Goal: Task Accomplishment & Management: Use online tool/utility

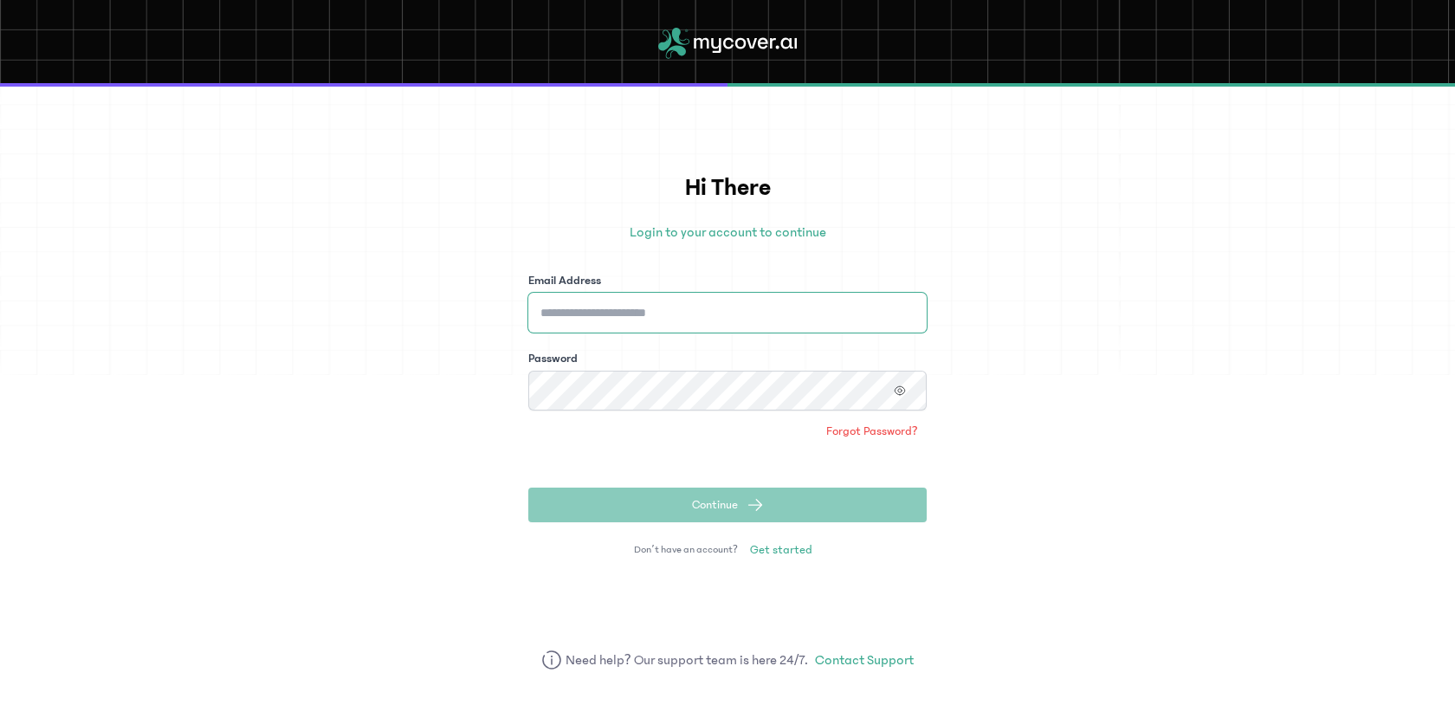
type input "**********"
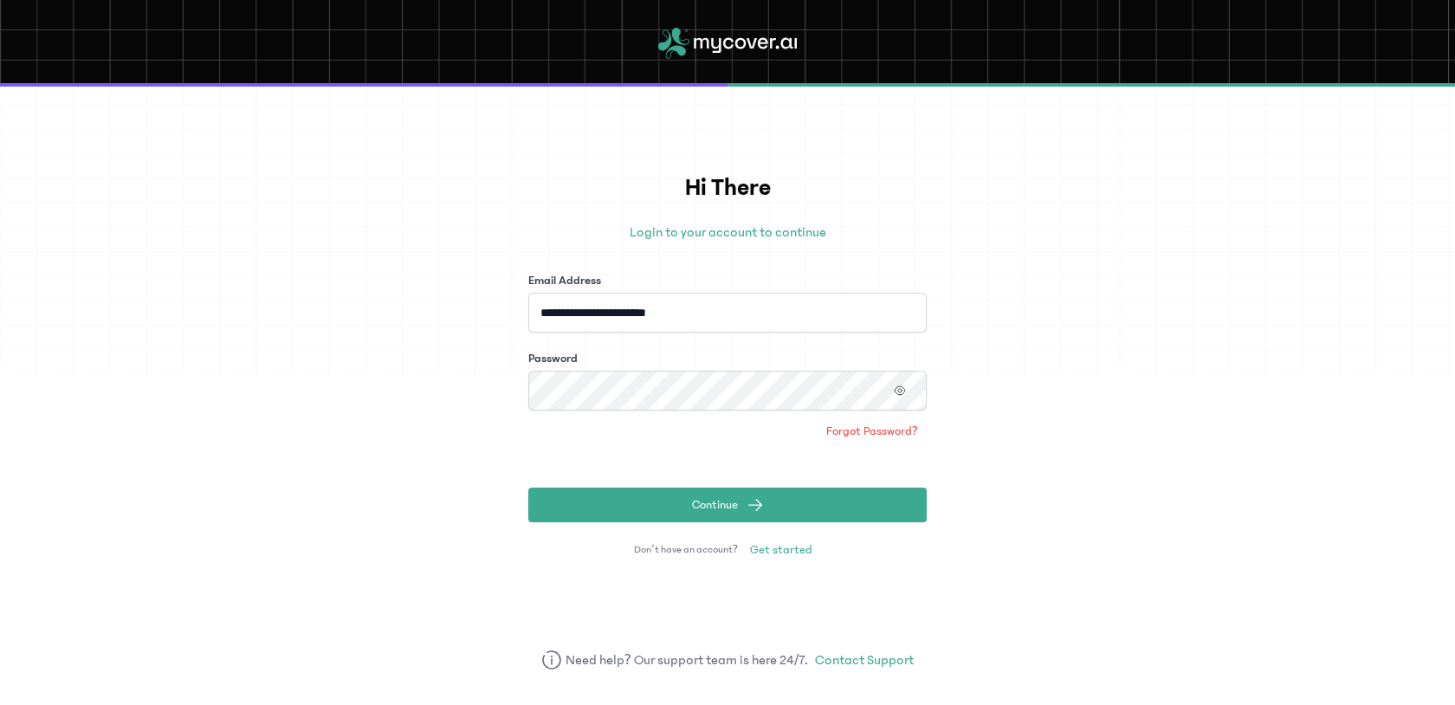
click at [878, 470] on form "**********" at bounding box center [727, 397] width 398 height 250
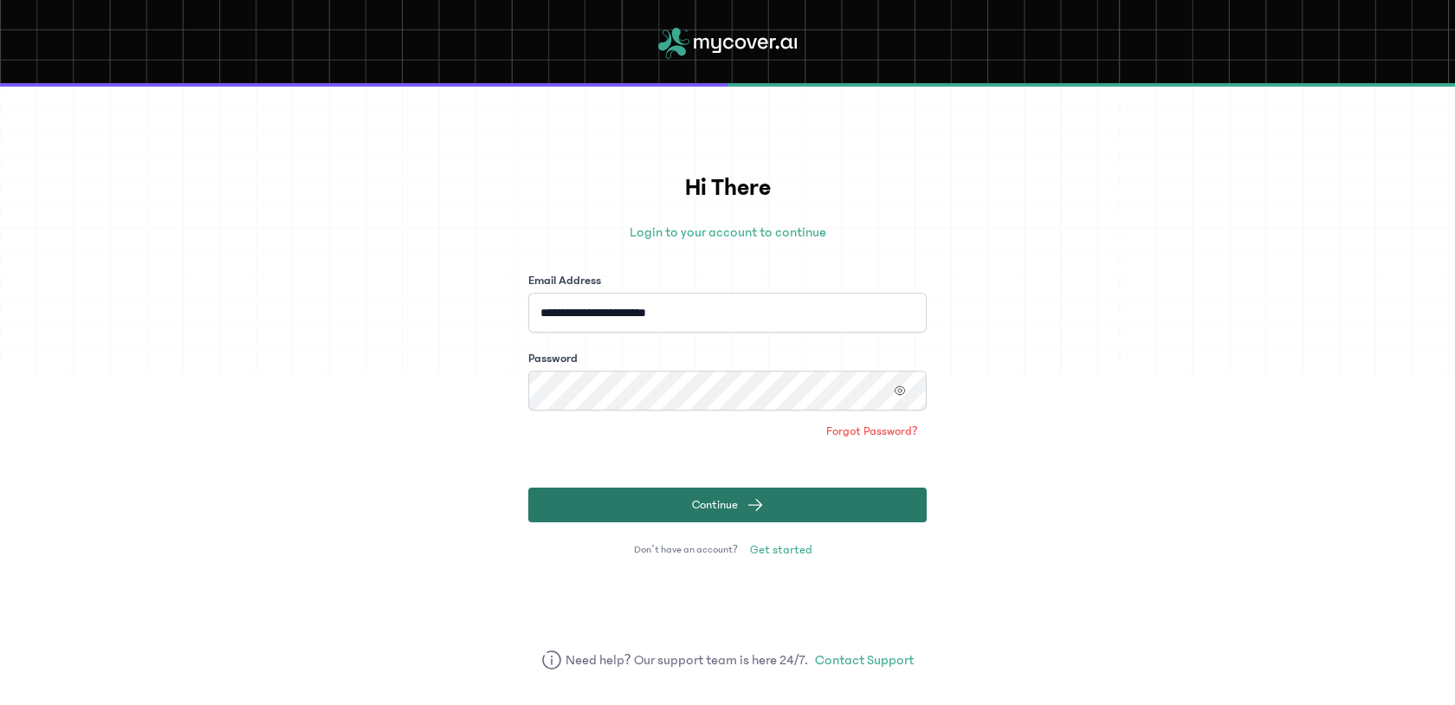
click at [863, 495] on button "Continue" at bounding box center [727, 505] width 398 height 35
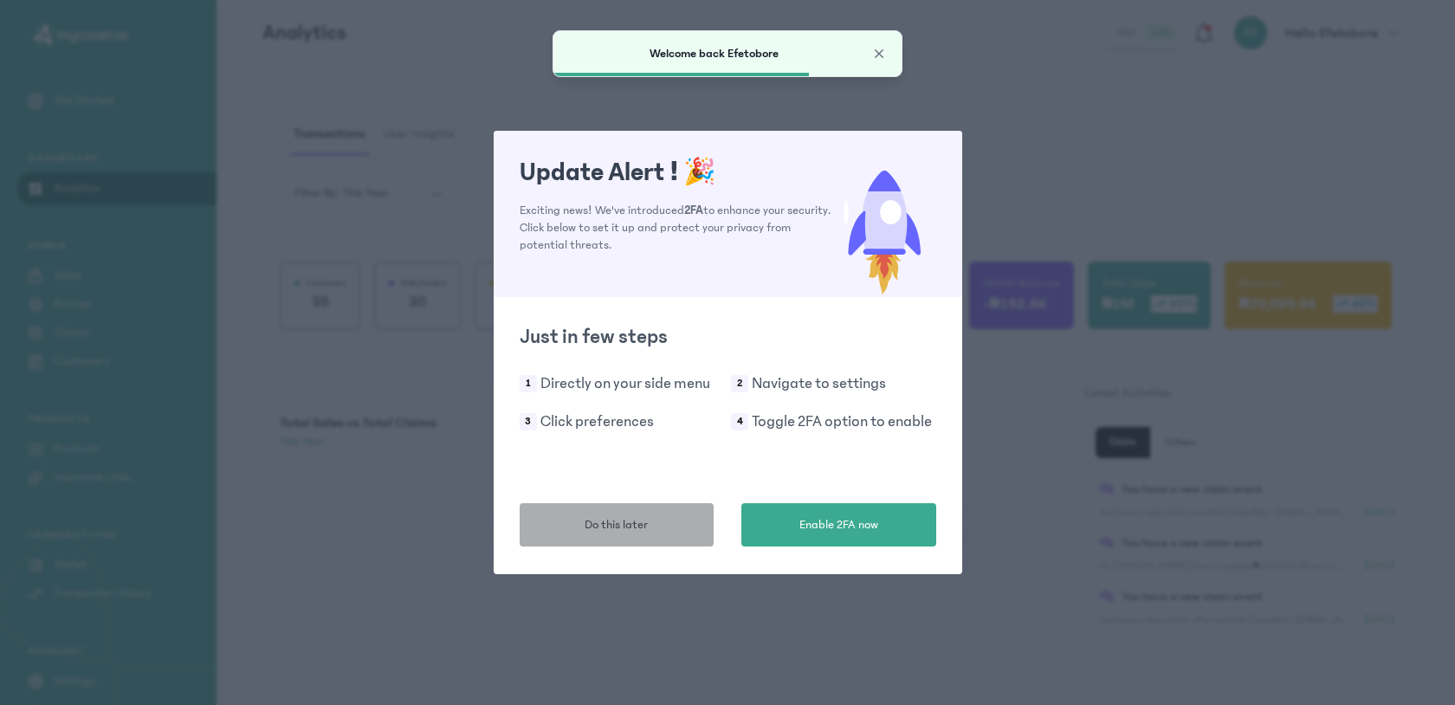
click at [630, 524] on span "Do this later" at bounding box center [616, 525] width 63 height 18
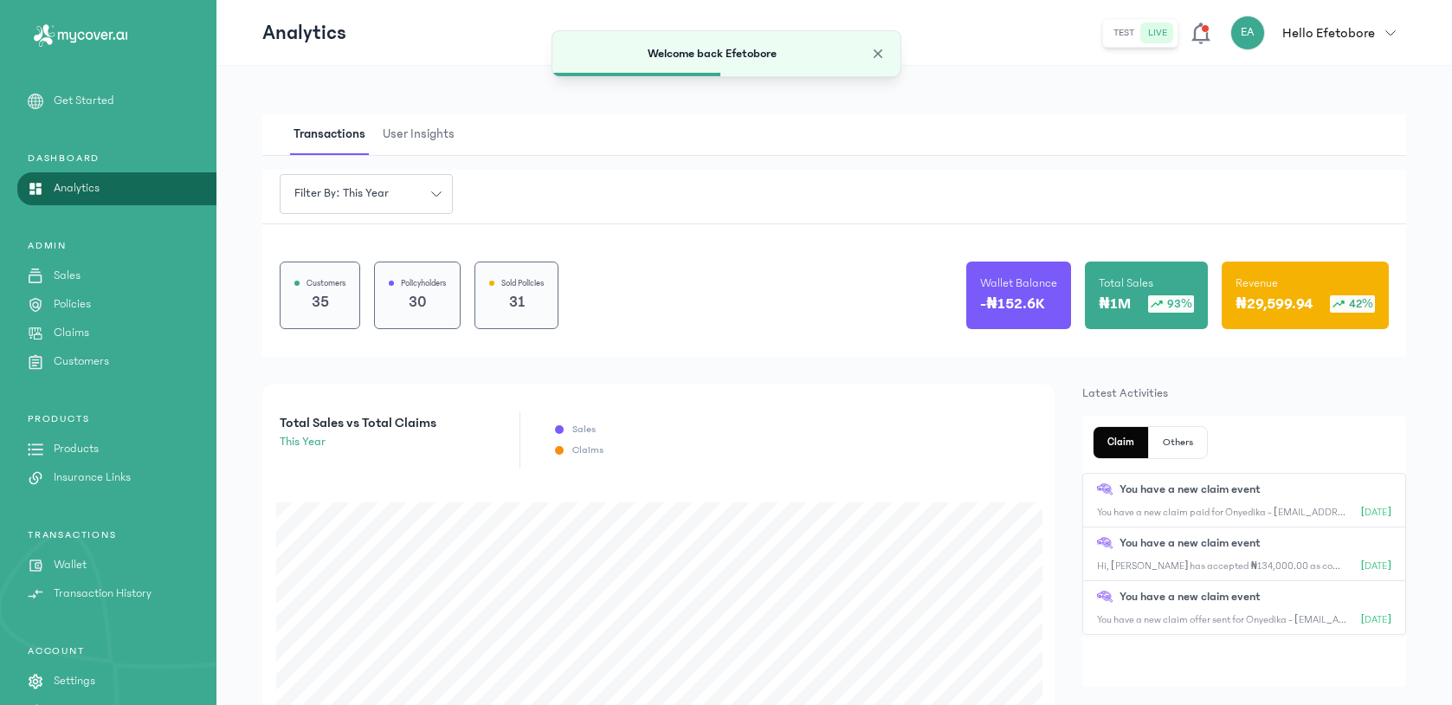
click at [65, 334] on p "Claims" at bounding box center [72, 333] width 36 height 18
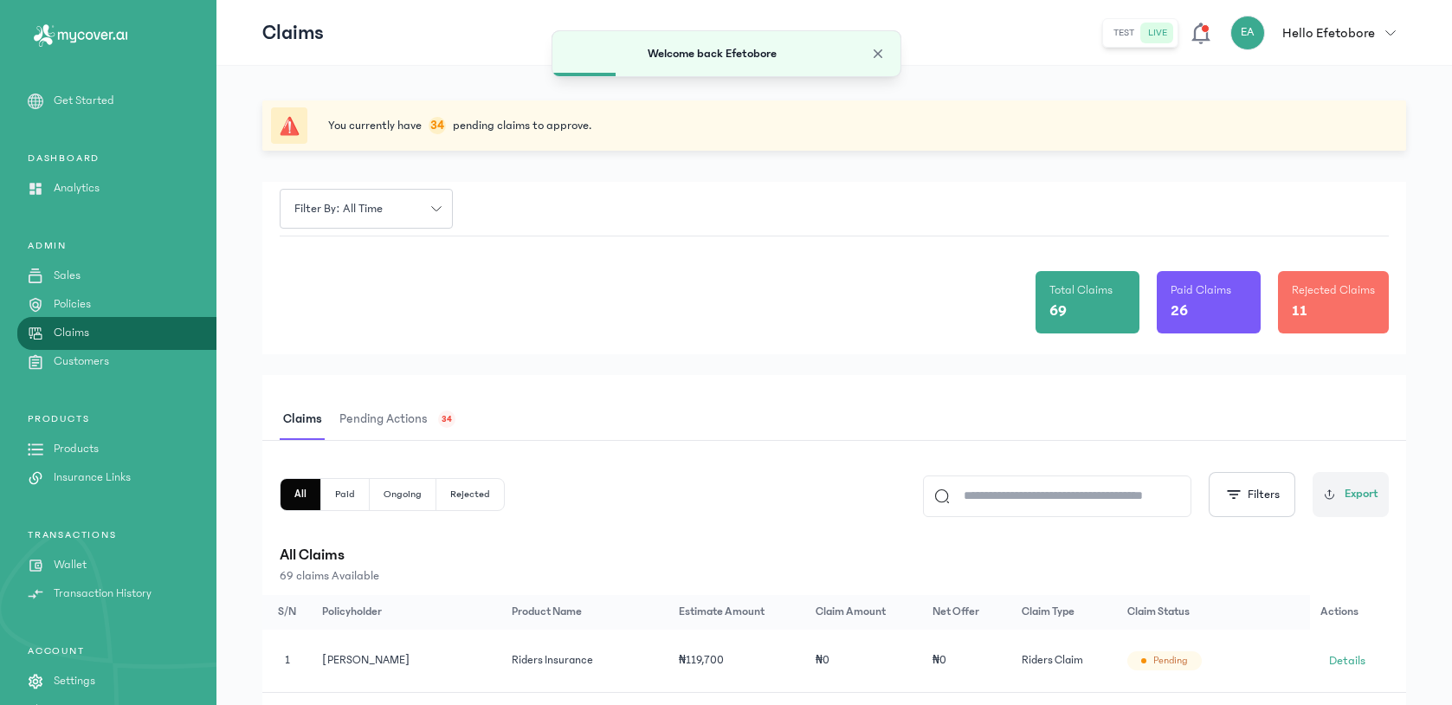
click at [435, 420] on div "Pending actions 34" at bounding box center [396, 419] width 120 height 41
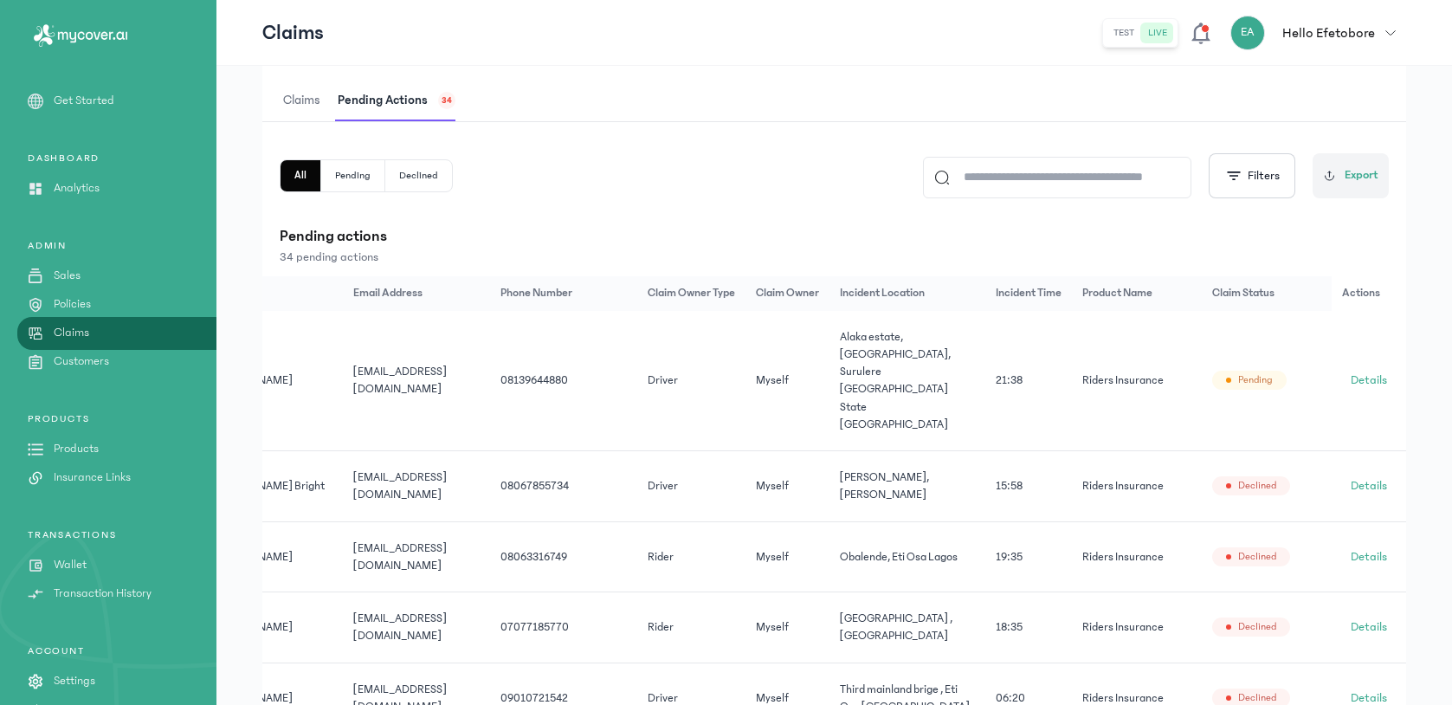
scroll to position [0, 161]
click at [1371, 372] on span "Details" at bounding box center [1369, 380] width 36 height 17
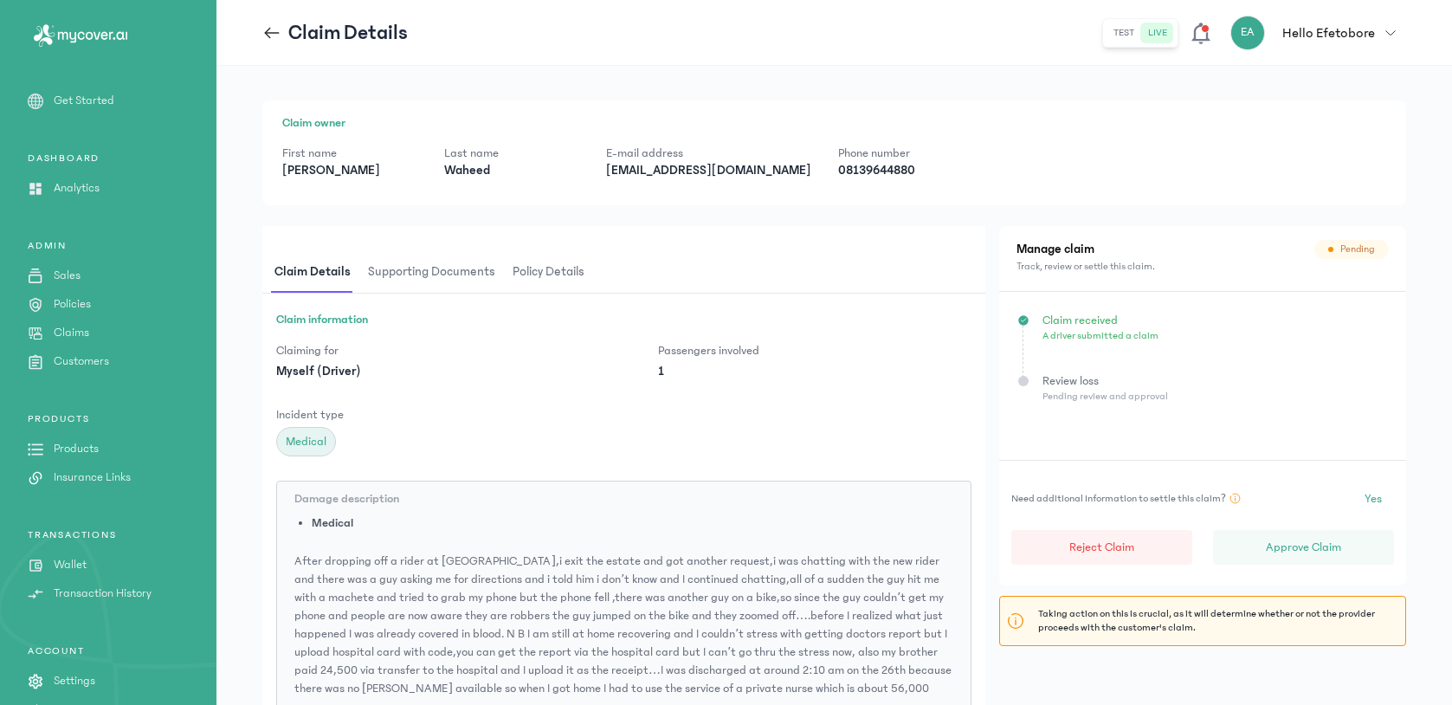
click at [550, 272] on span "Policy details" at bounding box center [548, 272] width 79 height 41
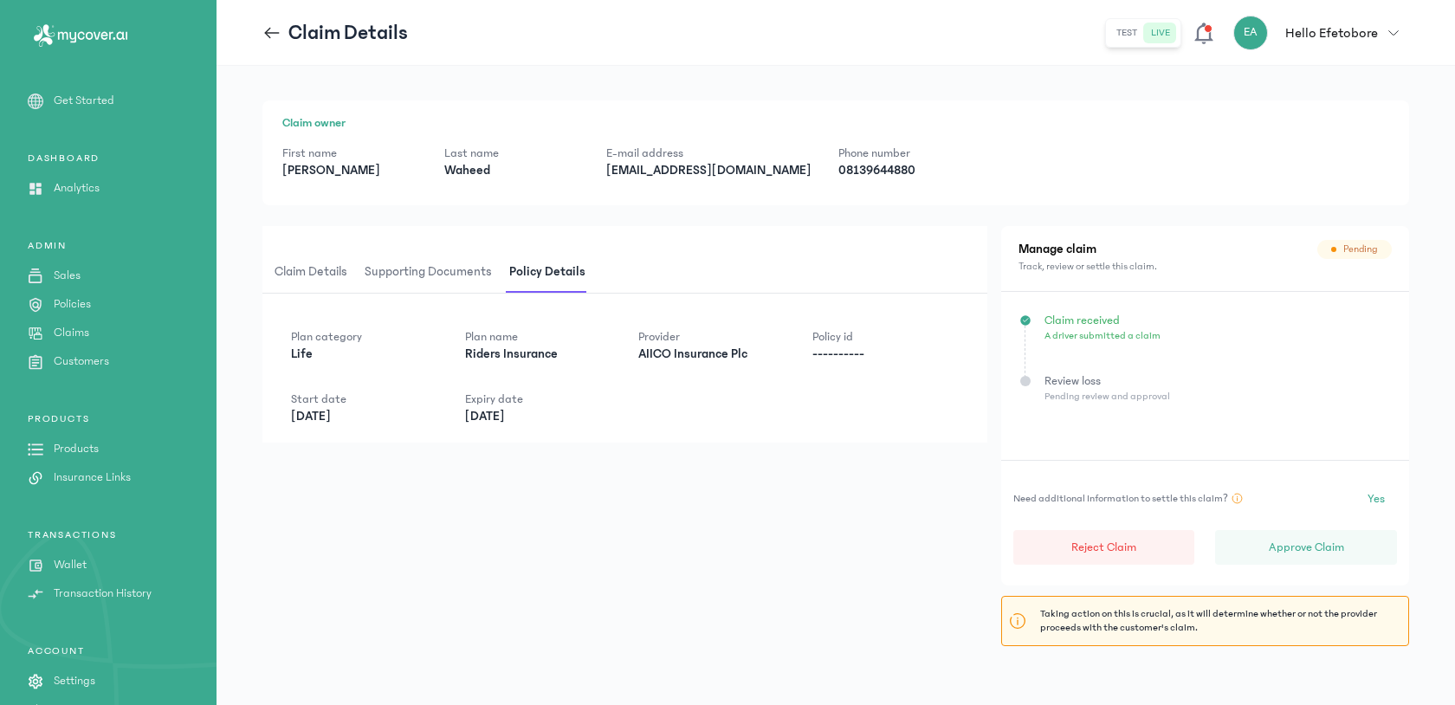
click at [301, 262] on span "Claim details" at bounding box center [311, 272] width 80 height 41
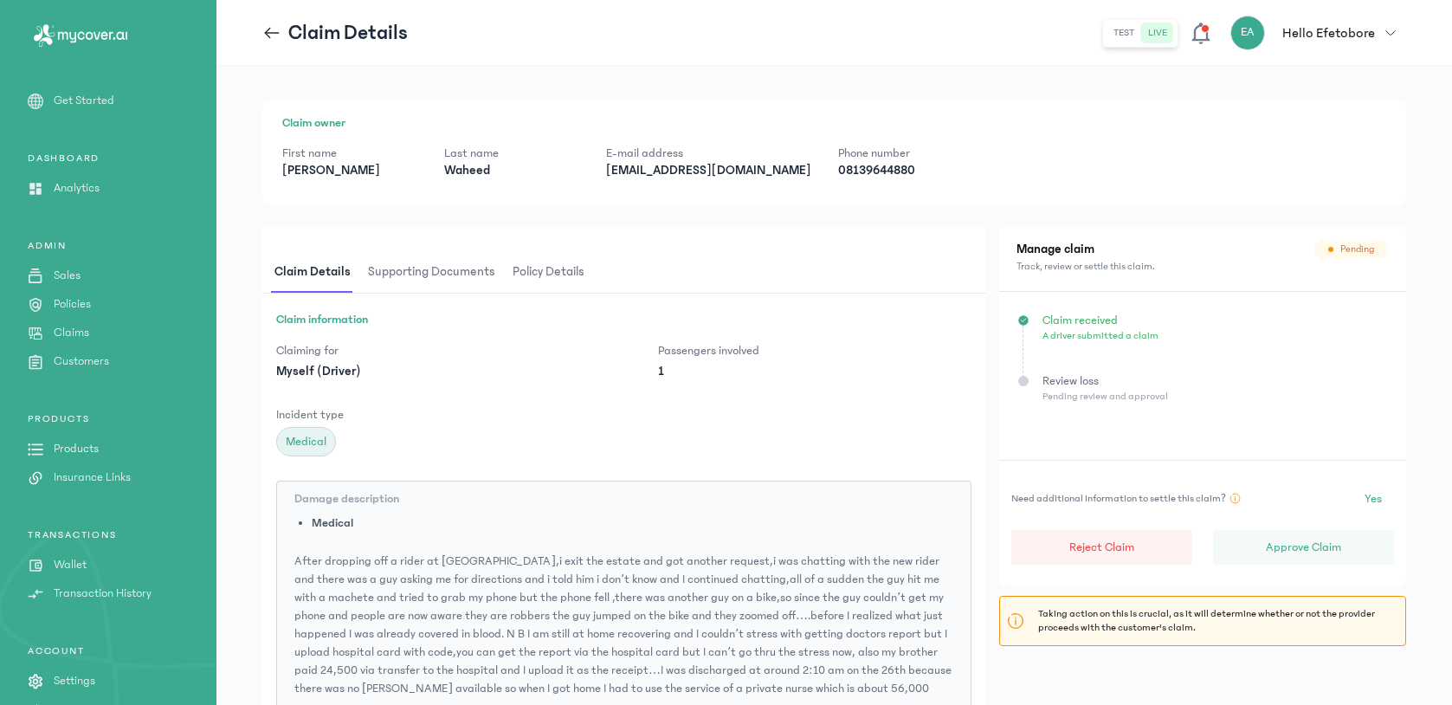
click at [461, 271] on span "Supporting documents" at bounding box center [432, 272] width 134 height 41
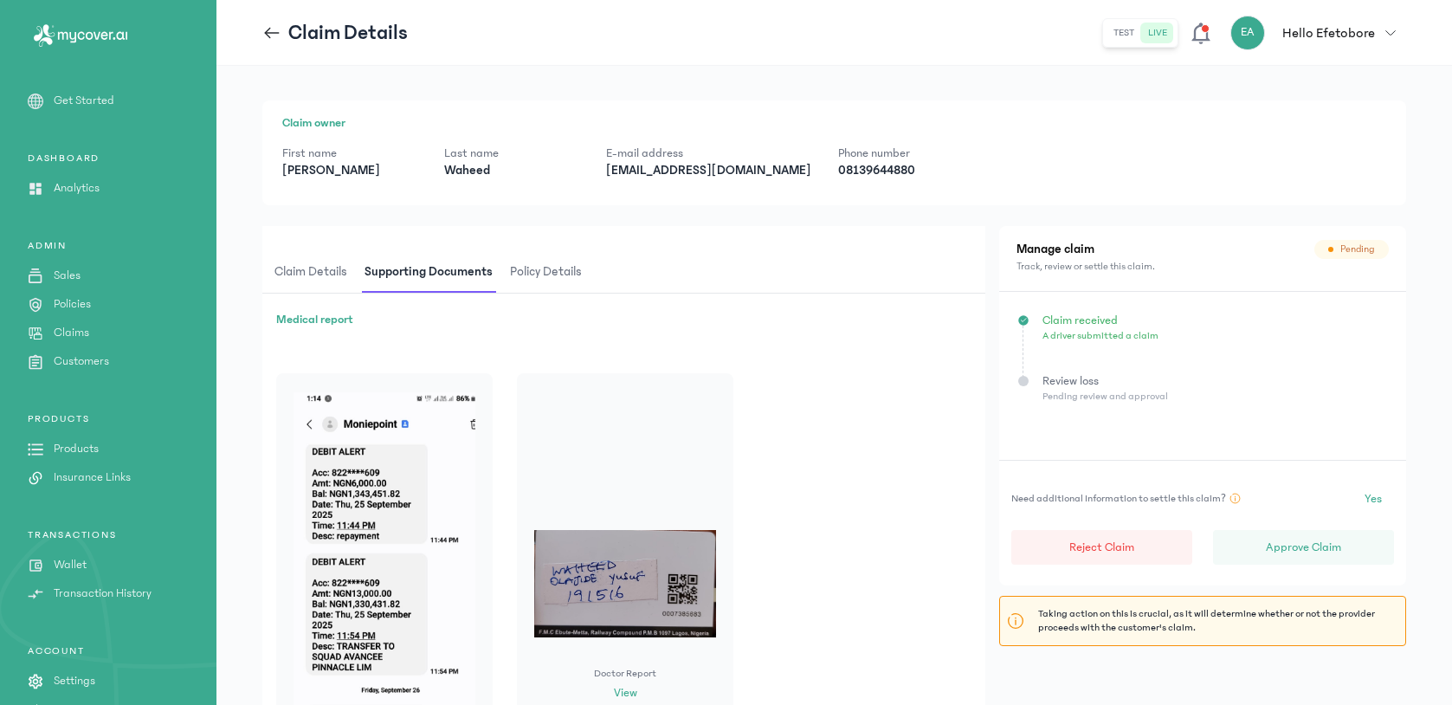
click at [708, 176] on p "[EMAIL_ADDRESS][DOMAIN_NAME]" at bounding box center [708, 170] width 204 height 17
copy p "[EMAIL_ADDRESS][DOMAIN_NAME]"
click at [1281, 542] on p "Approve Claim" at bounding box center [1303, 547] width 75 height 17
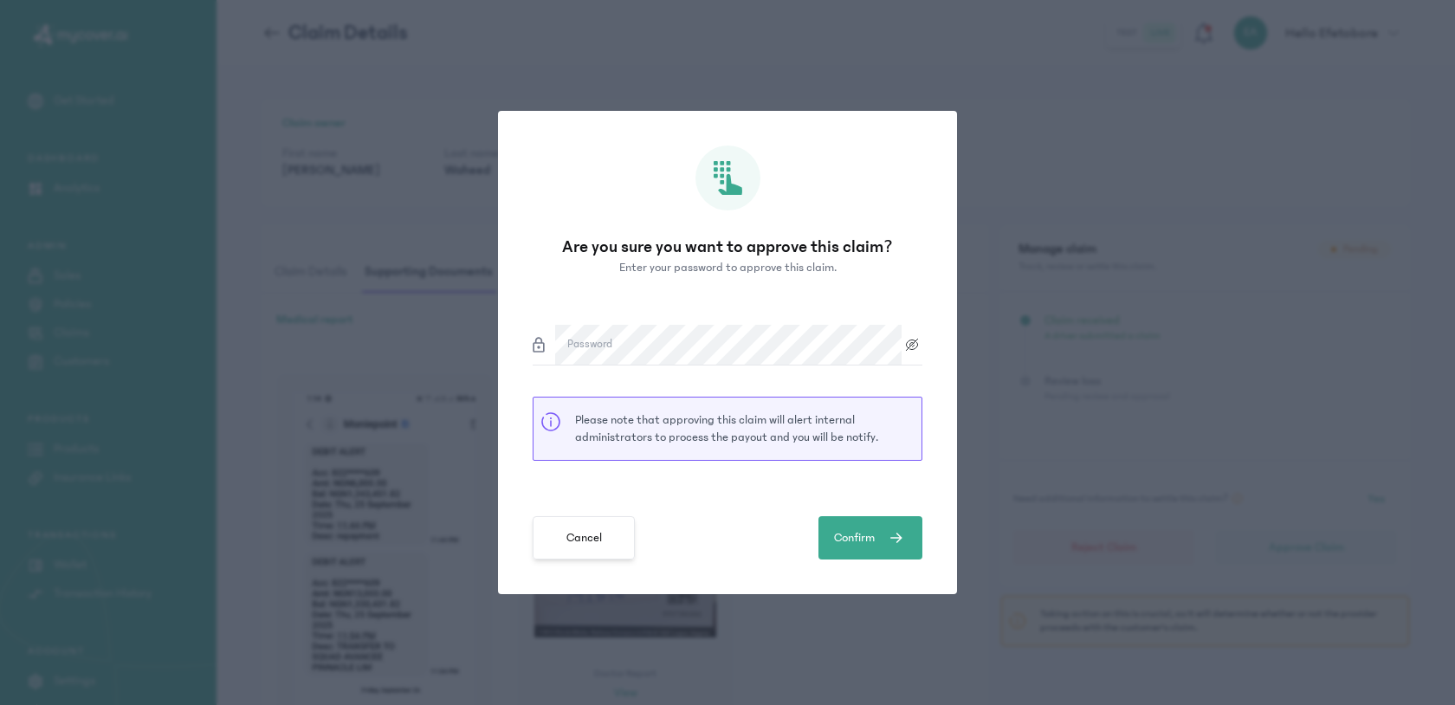
click at [599, 536] on span "Cancel" at bounding box center [584, 538] width 36 height 18
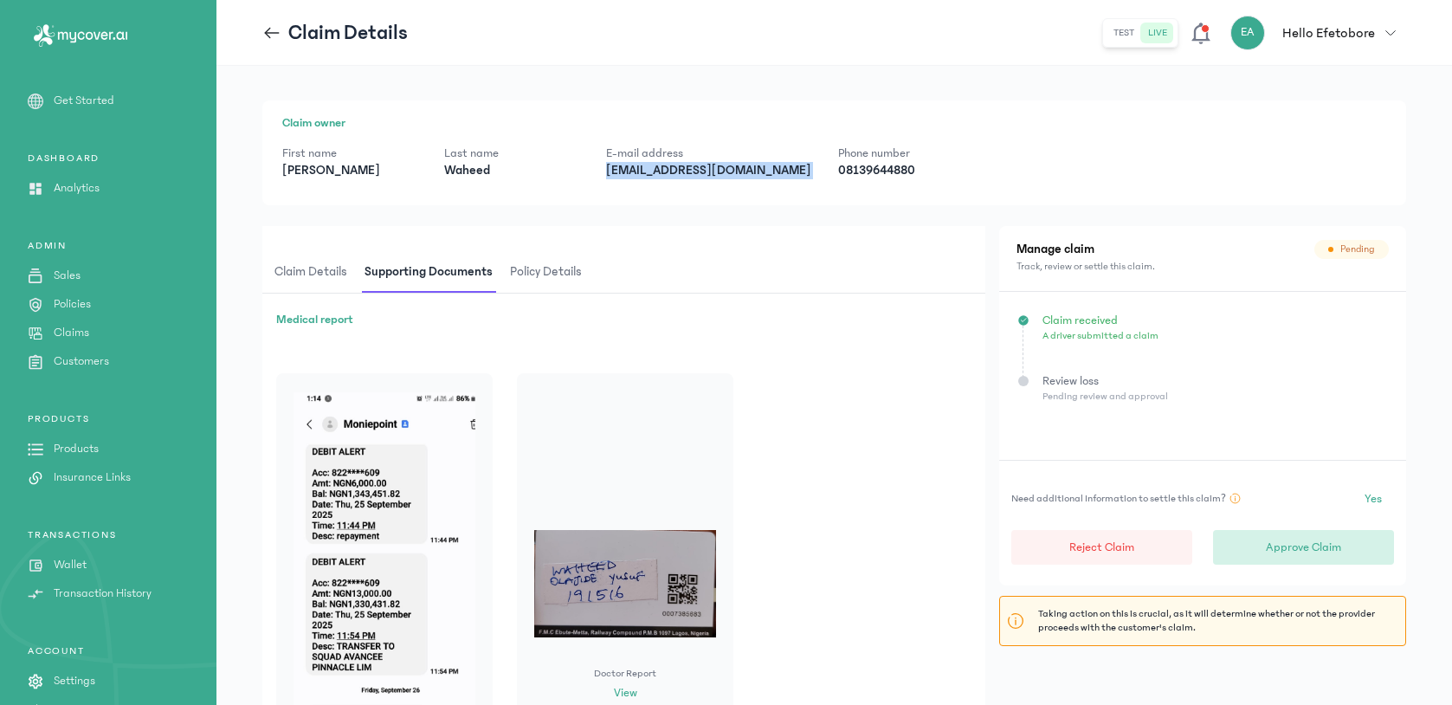
click at [1302, 542] on p "Approve Claim" at bounding box center [1303, 547] width 75 height 17
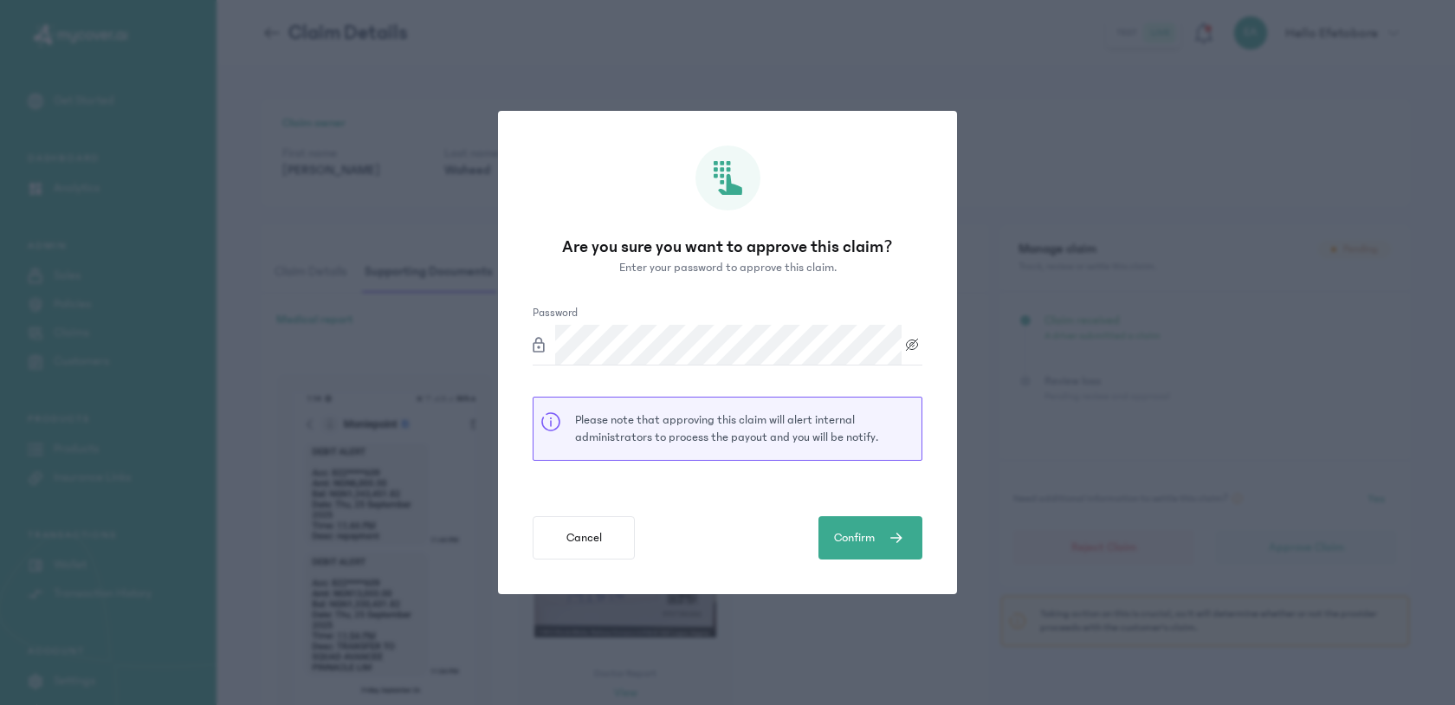
click at [918, 349] on icon at bounding box center [912, 345] width 21 height 14
click at [927, 381] on div "Are you sure you want to approve this claim? Enter your password to approve thi…" at bounding box center [727, 353] width 459 height 484
click at [877, 533] on span "submit" at bounding box center [895, 537] width 40 height 21
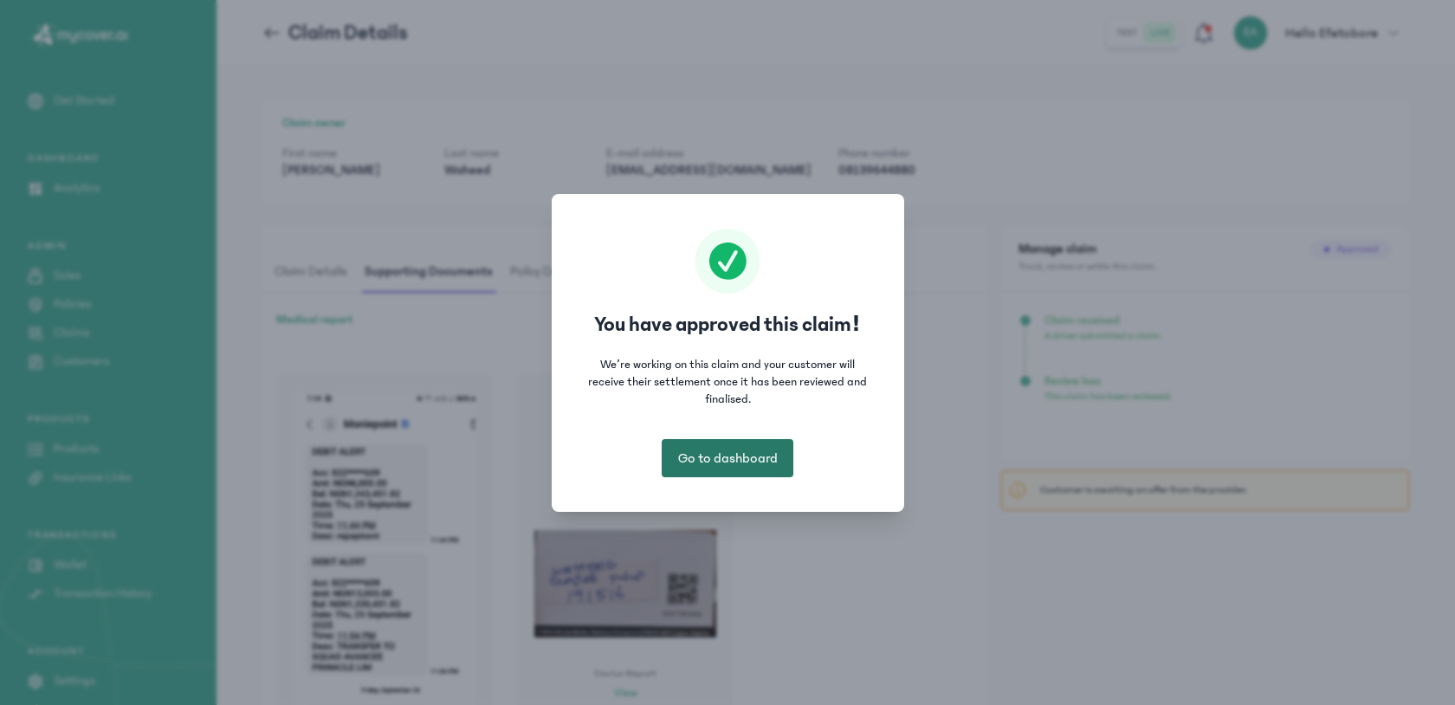
click at [778, 448] on button "Go to dashboard" at bounding box center [728, 458] width 132 height 38
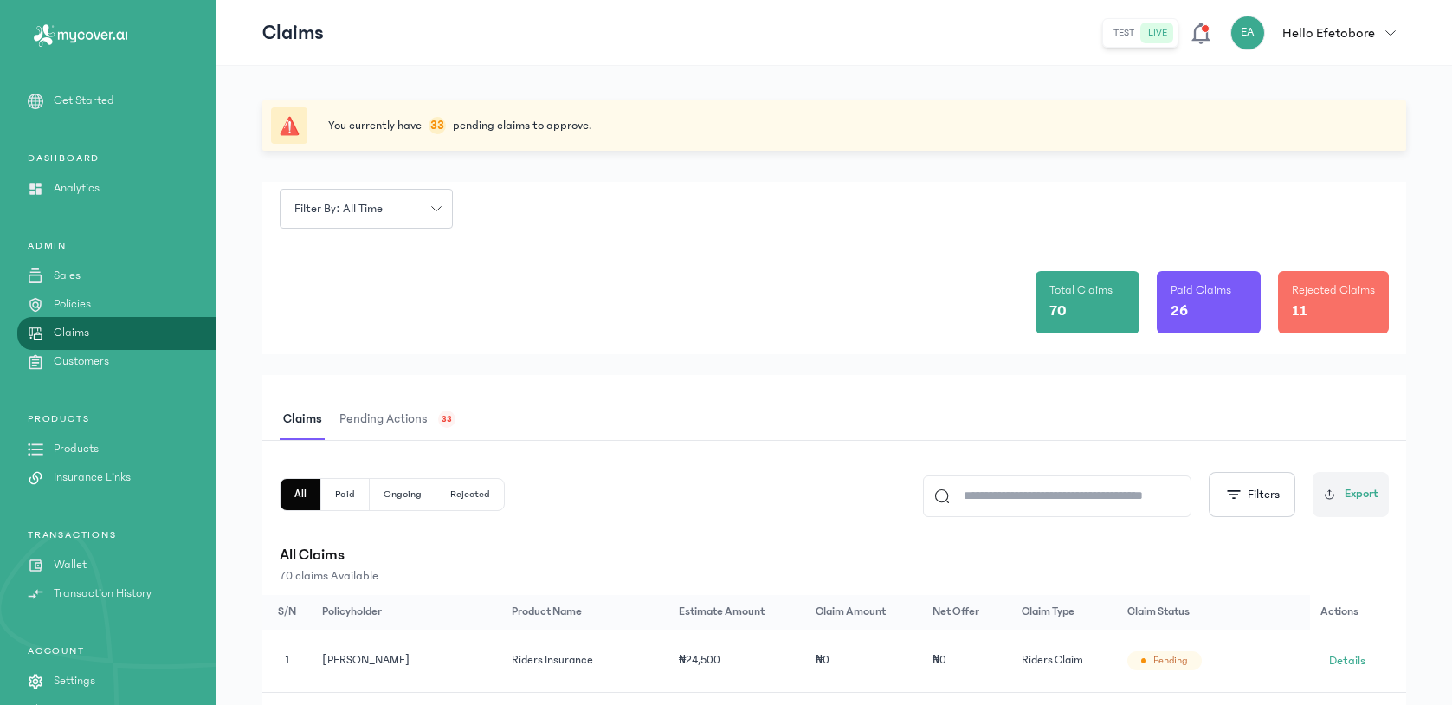
click at [400, 420] on span "Pending actions" at bounding box center [383, 419] width 95 height 41
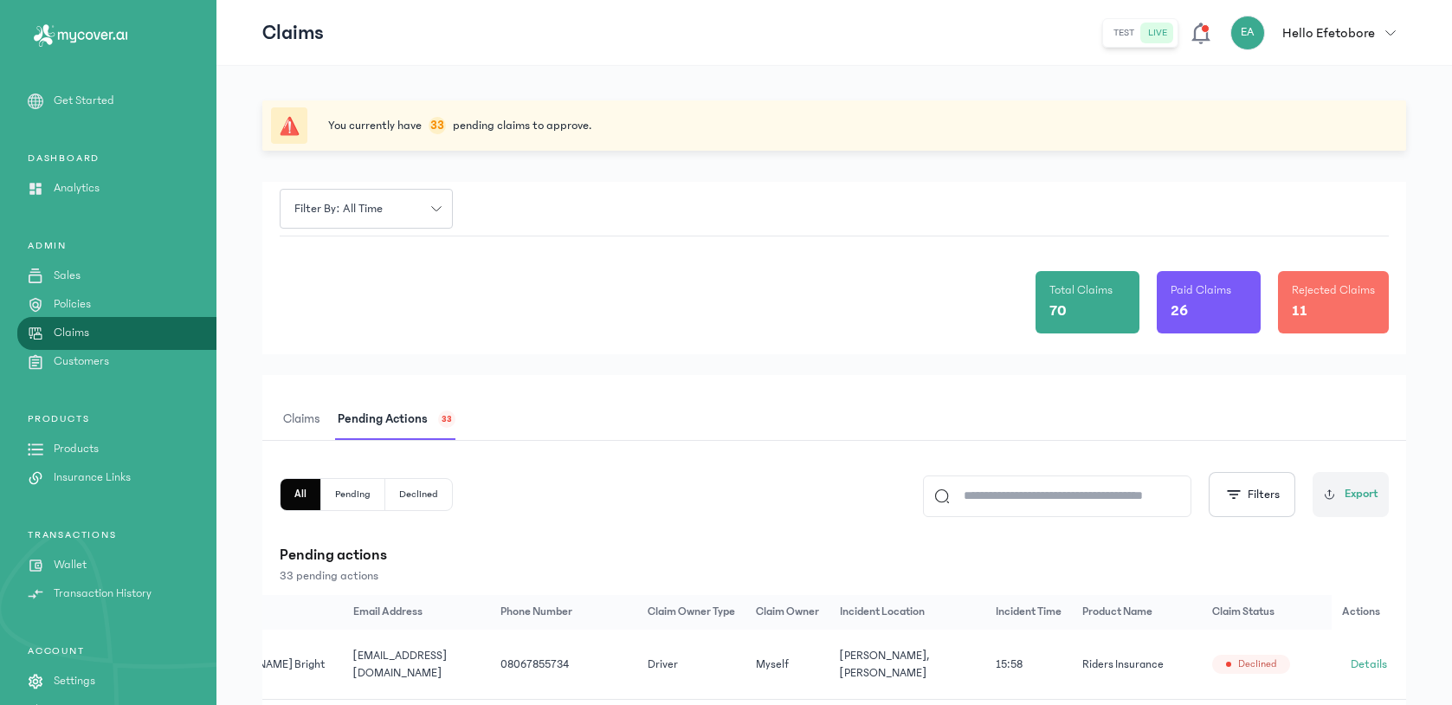
click at [353, 501] on button "Pending" at bounding box center [353, 494] width 64 height 31
